Goal: Transaction & Acquisition: Download file/media

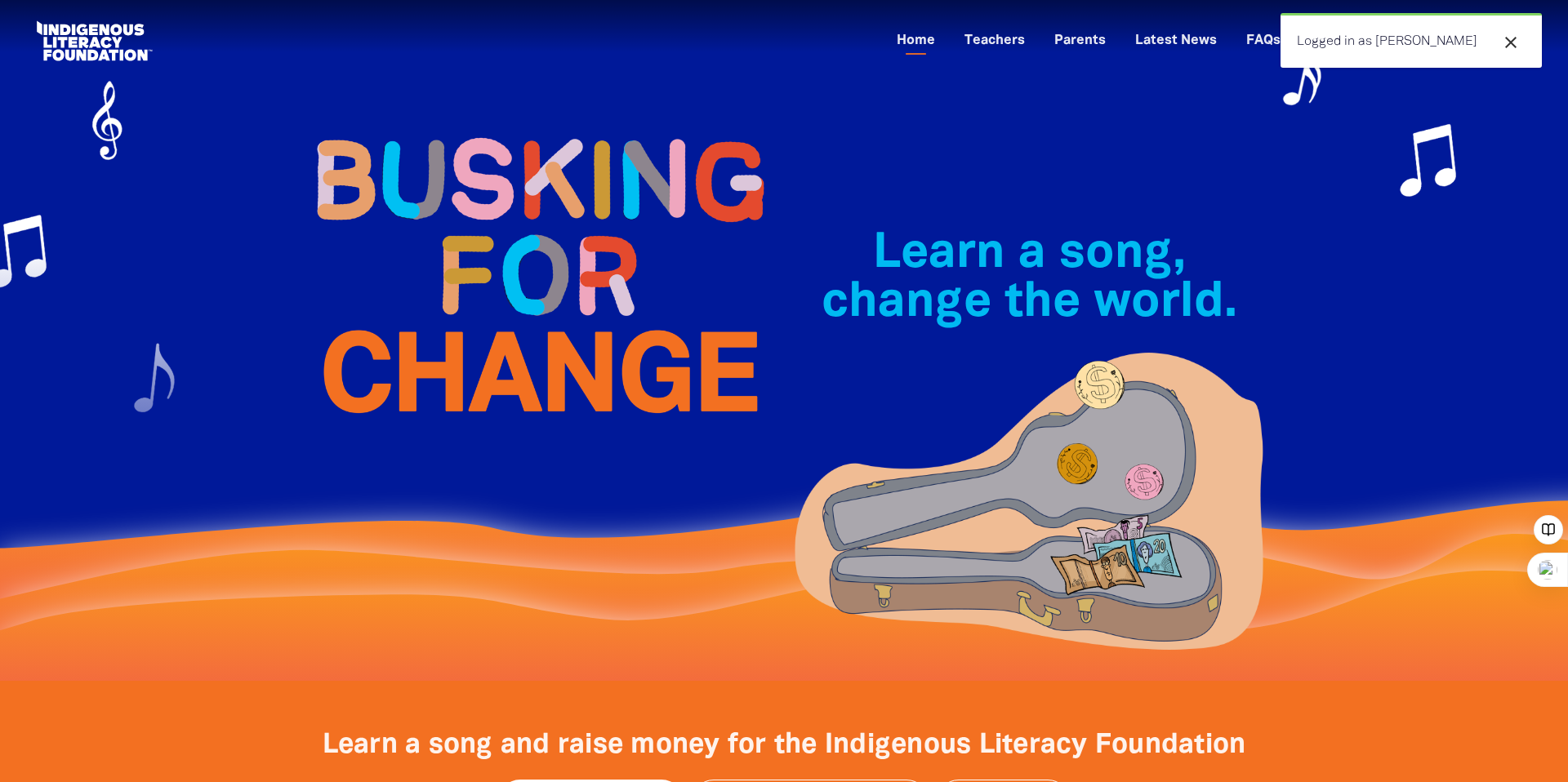
click at [1094, 96] on div "Learn a song, change the world.﻿" at bounding box center [783, 340] width 980 height 681
click at [1512, 37] on icon "close" at bounding box center [1510, 42] width 20 height 20
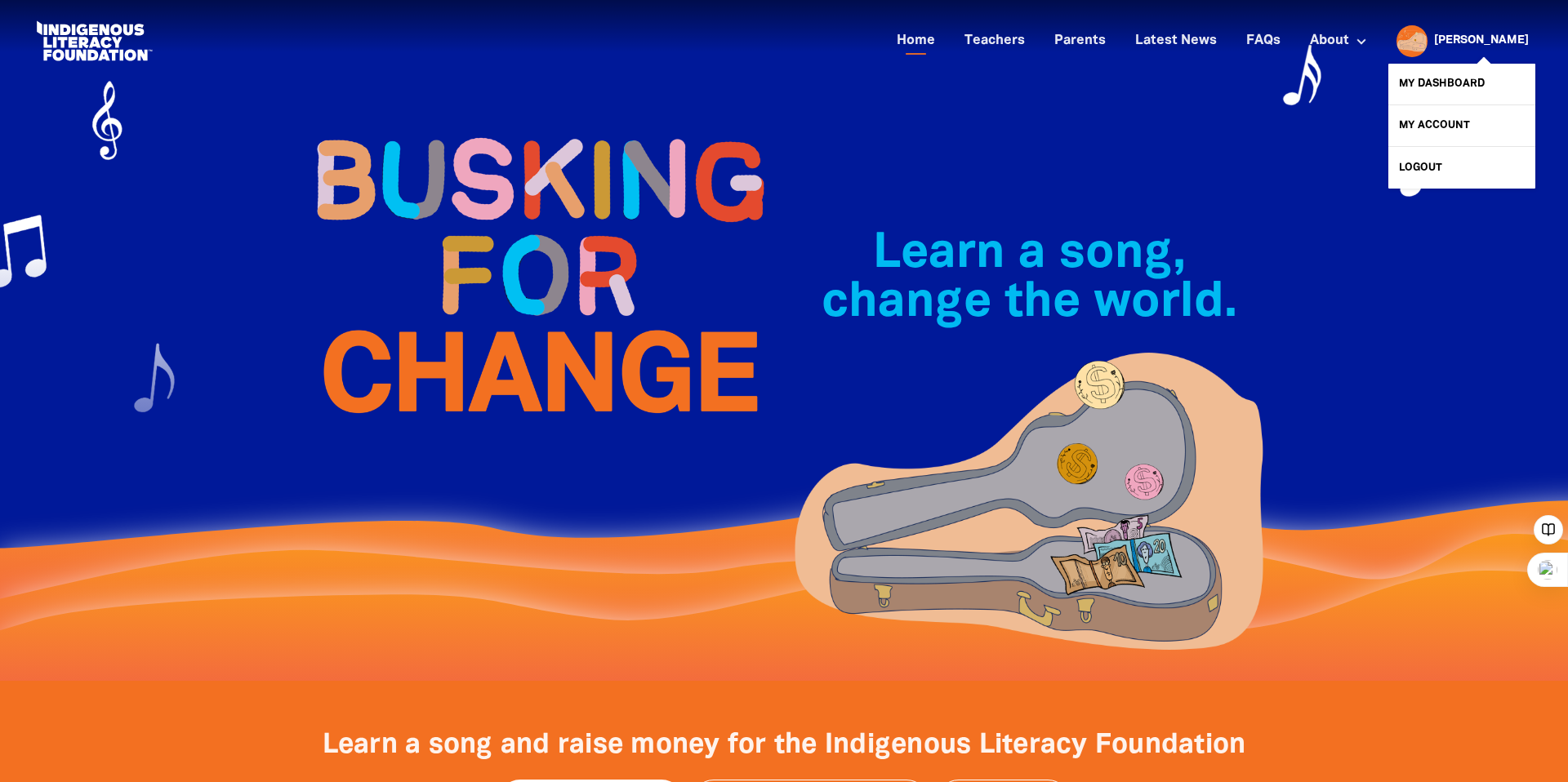
click at [1516, 37] on link "[PERSON_NAME]" at bounding box center [1481, 41] width 95 height 11
click at [1452, 92] on link "My Dashboard" at bounding box center [1461, 85] width 147 height 41
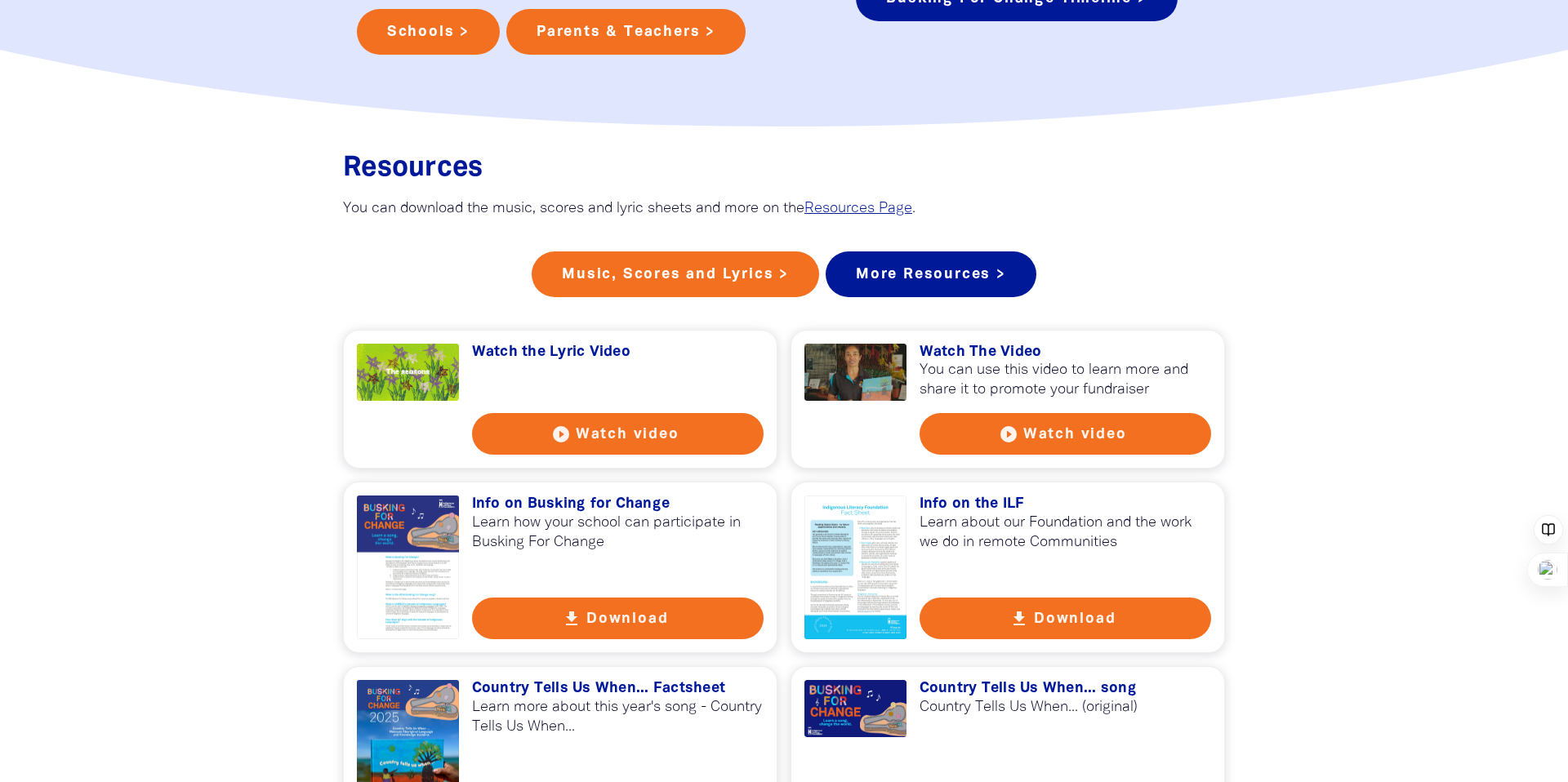
scroll to position [1266, 0]
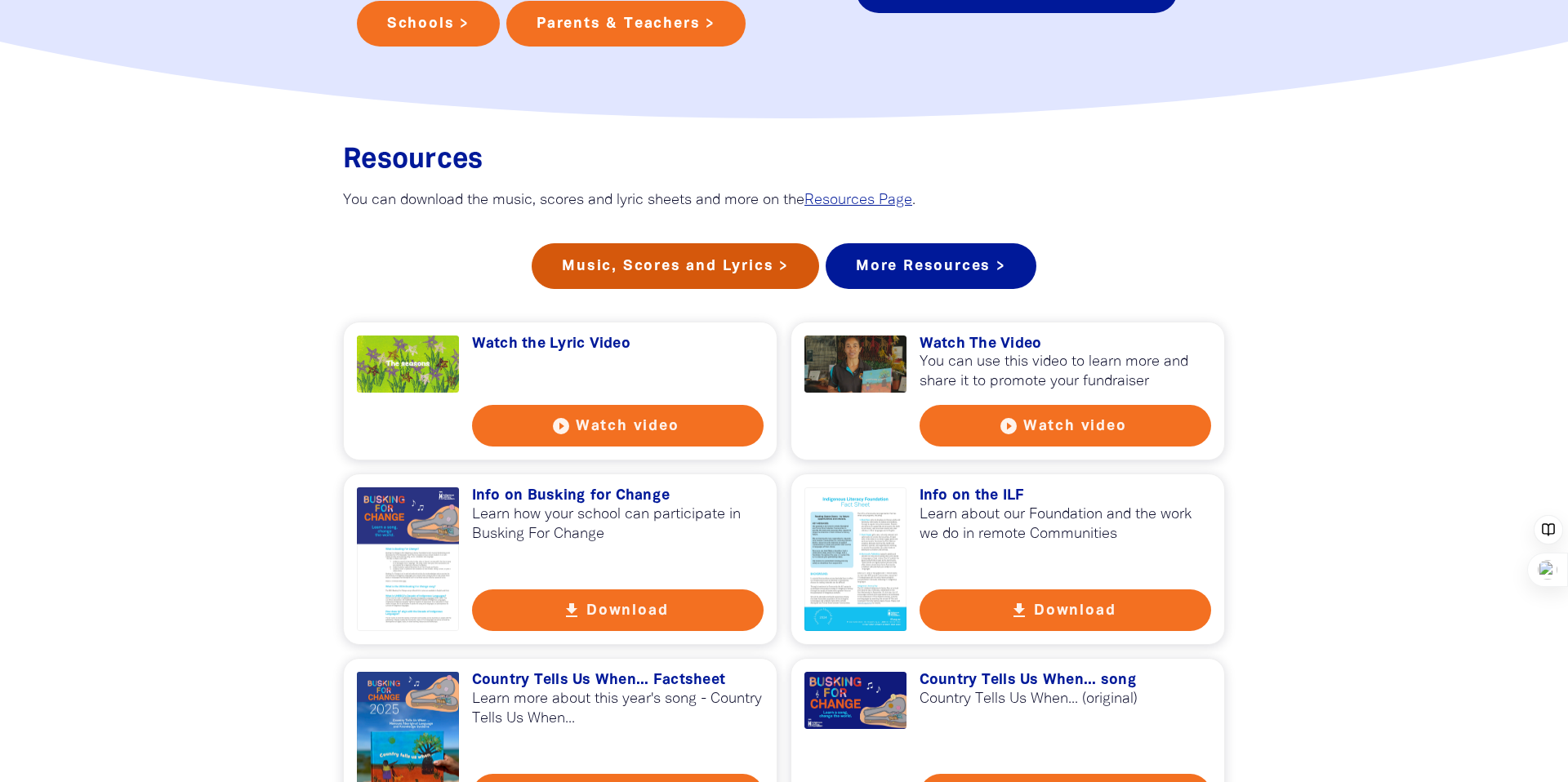
click at [711, 280] on link "Music, Scores and Lyrics >" at bounding box center [674, 266] width 287 height 46
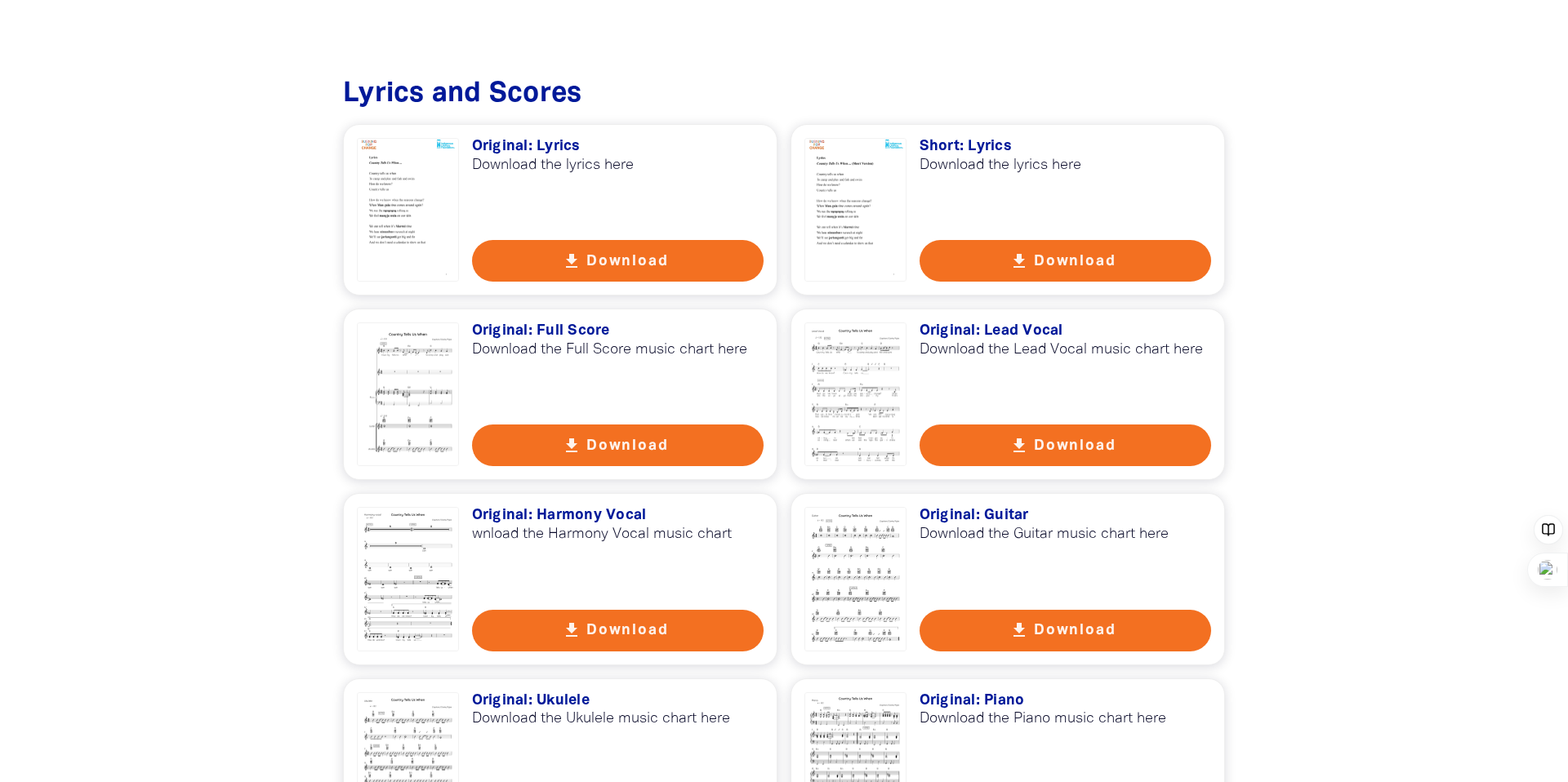
scroll to position [1310, 0]
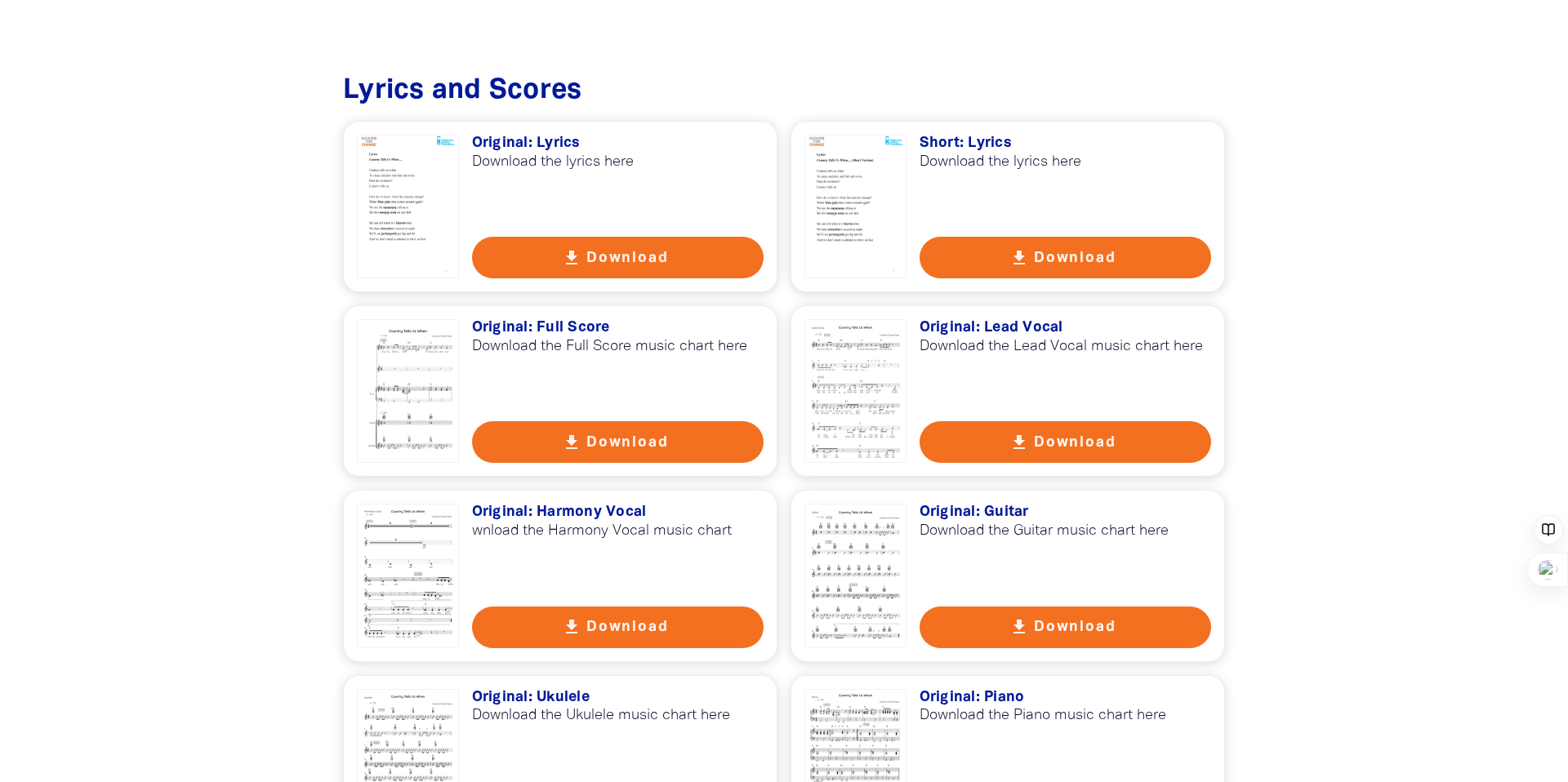
click at [612, 440] on button "get_app Download" at bounding box center [618, 442] width 293 height 42
